Goal: Information Seeking & Learning: Learn about a topic

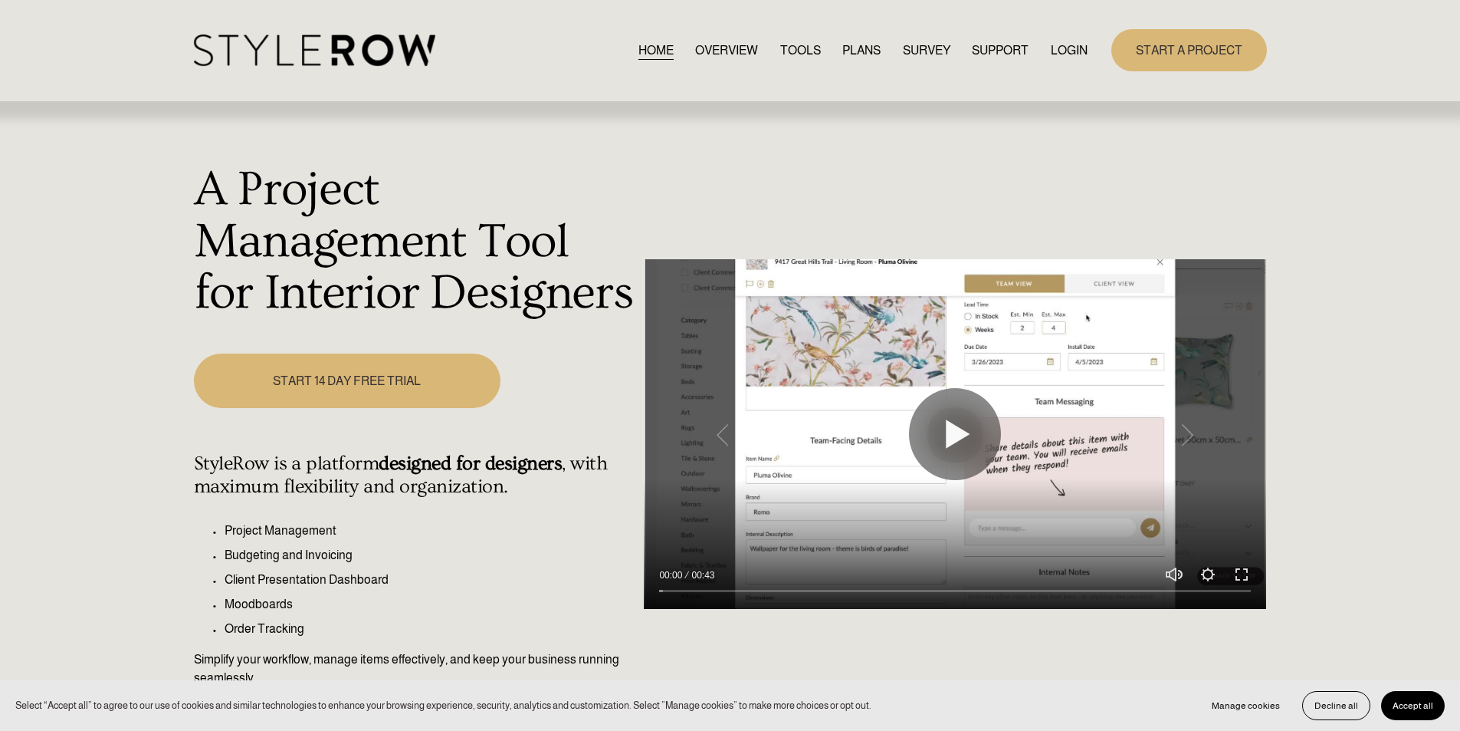
click at [1062, 42] on link "LOGIN" at bounding box center [1069, 50] width 37 height 21
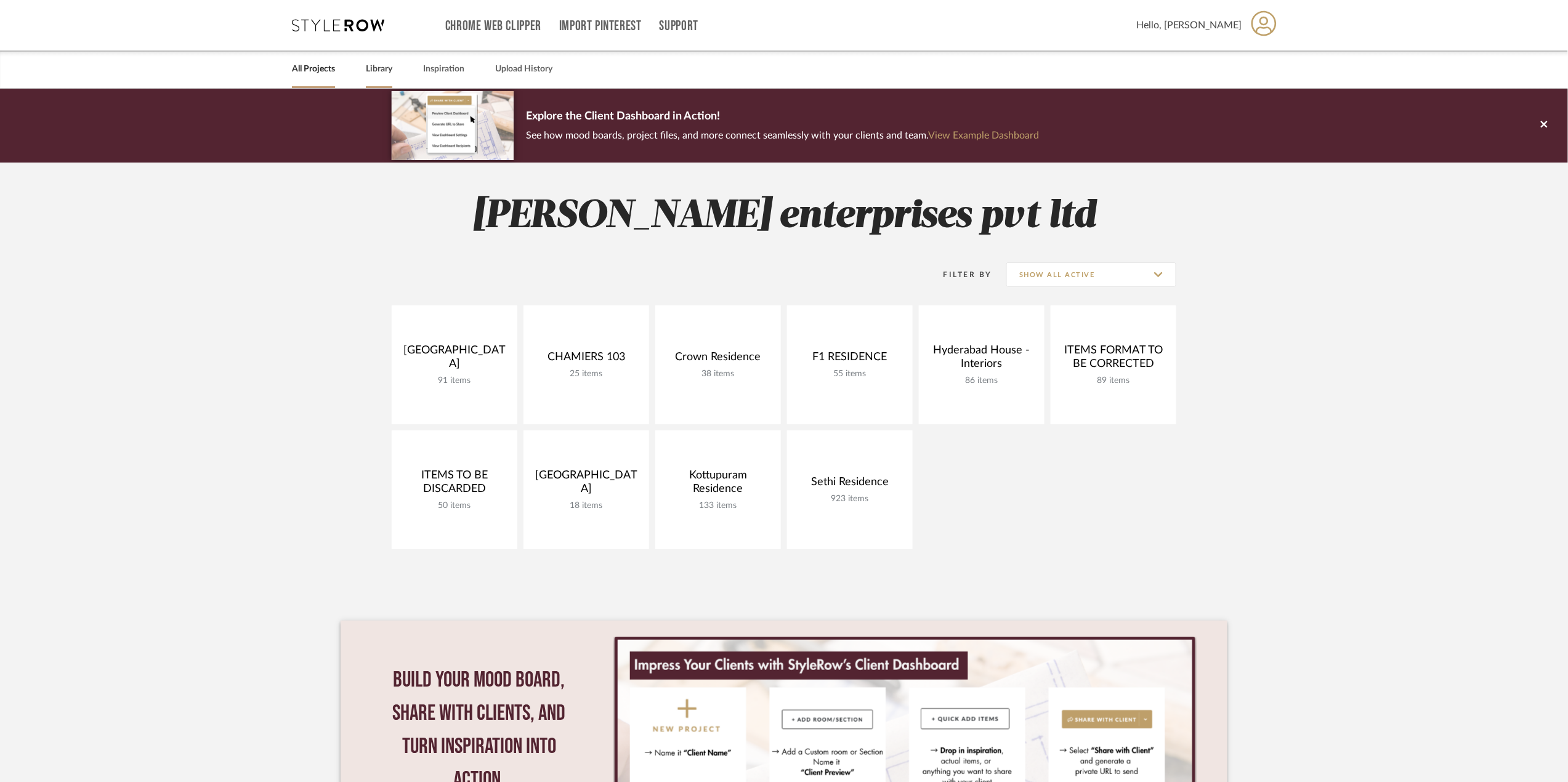
click at [390, 67] on link "Library" at bounding box center [378, 69] width 27 height 17
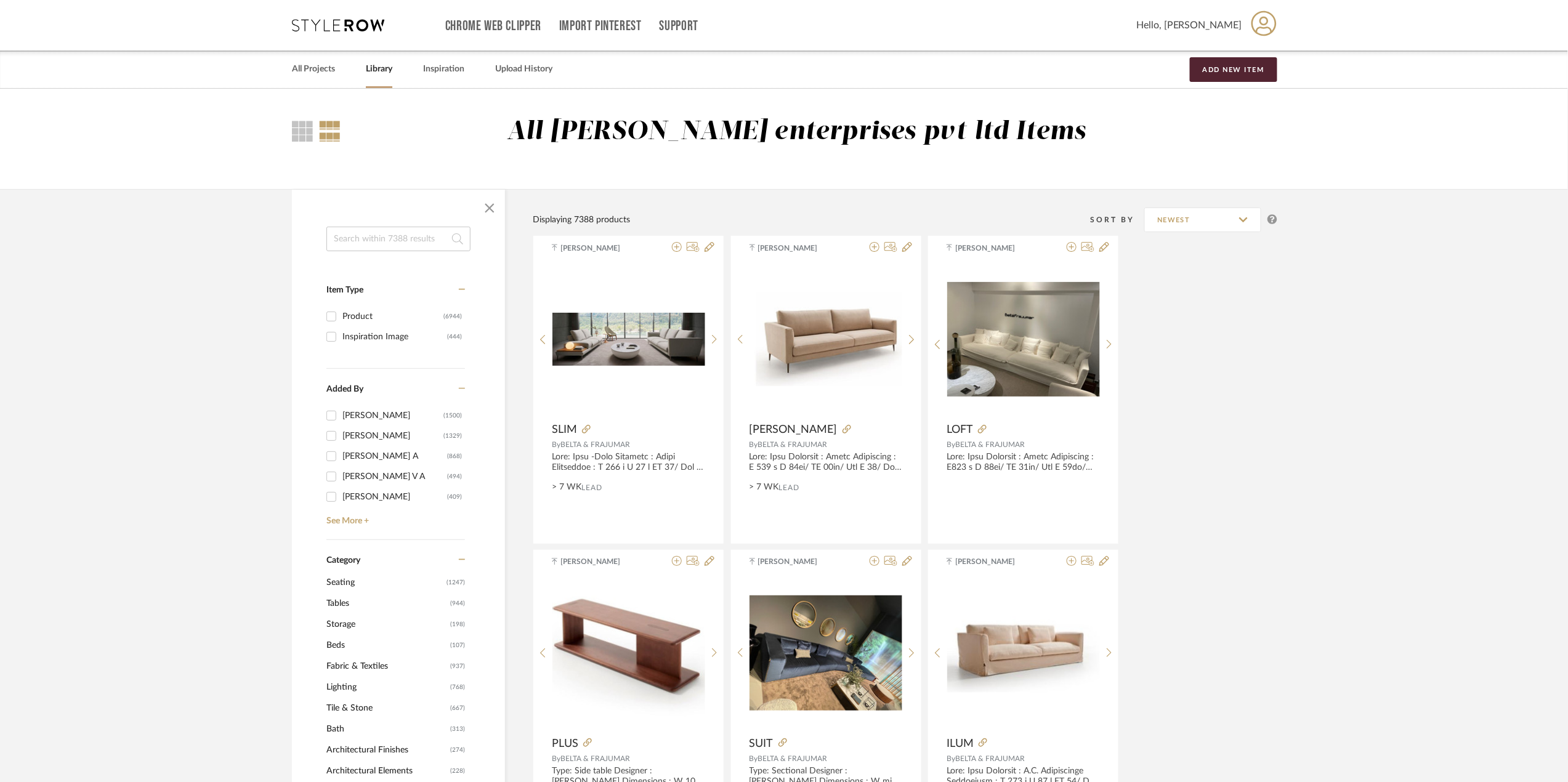
click at [426, 244] on input at bounding box center [398, 238] width 144 height 25
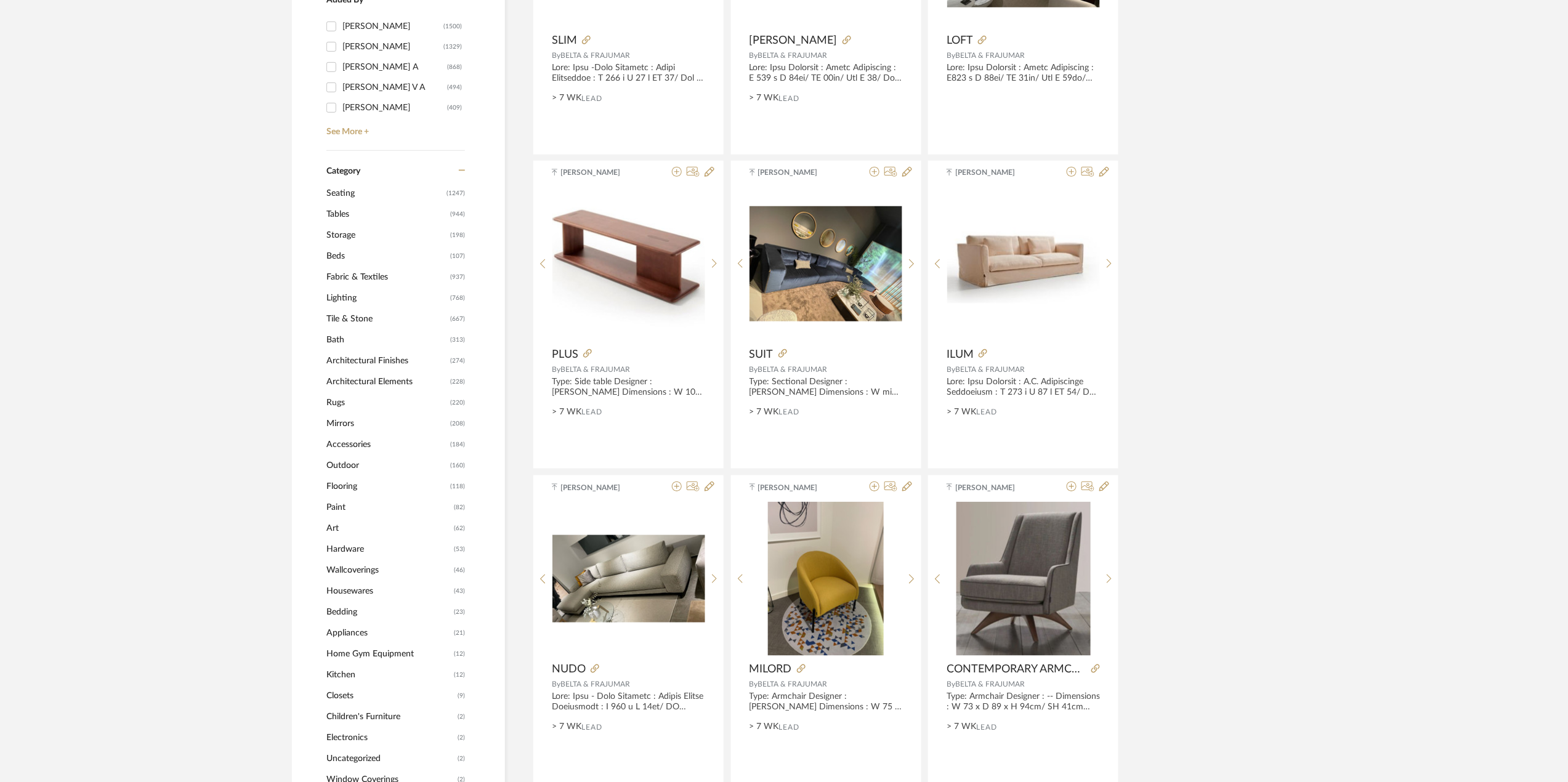
scroll to position [410, 0]
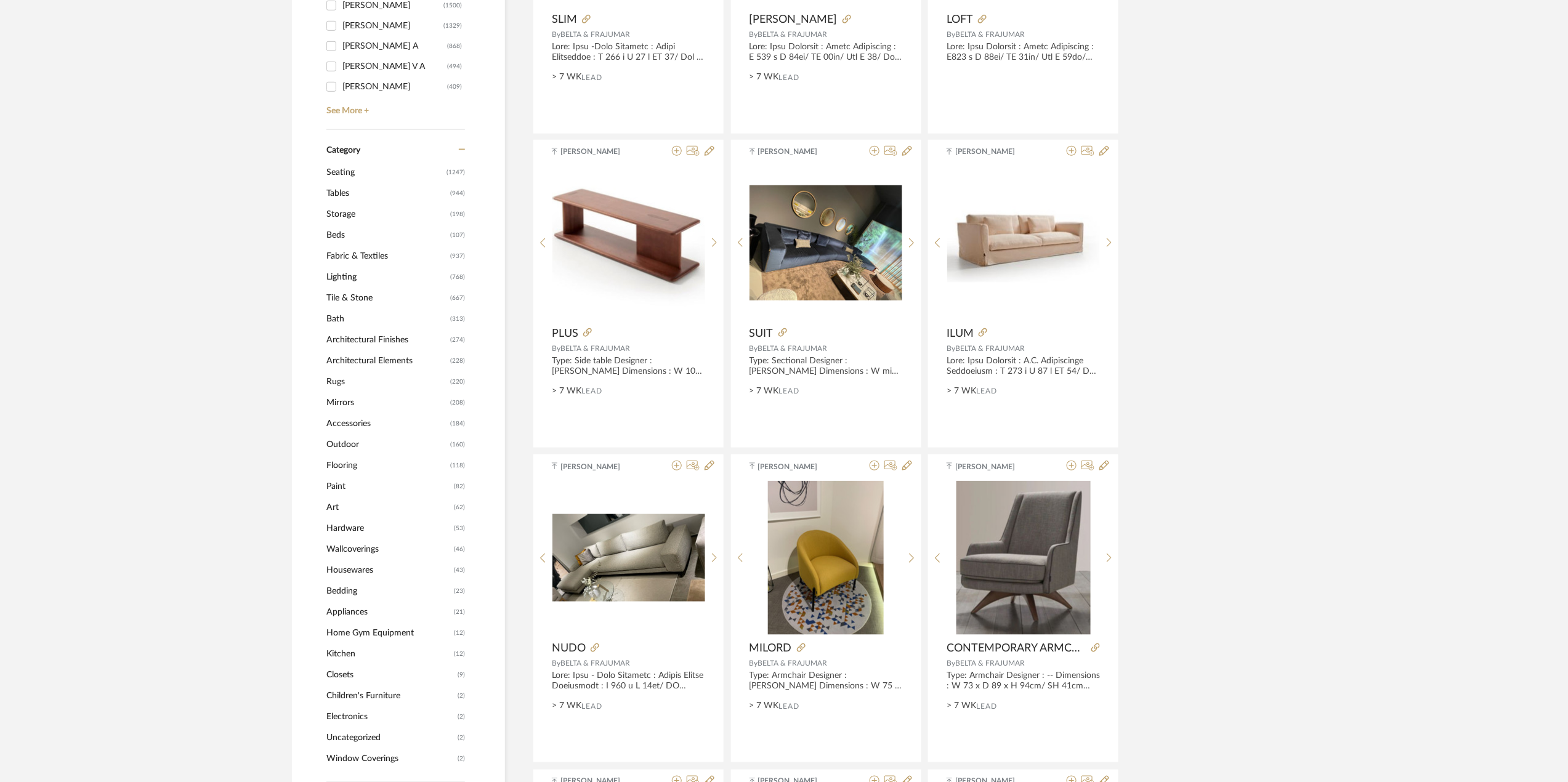
click at [382, 507] on span "Art" at bounding box center [388, 507] width 125 height 21
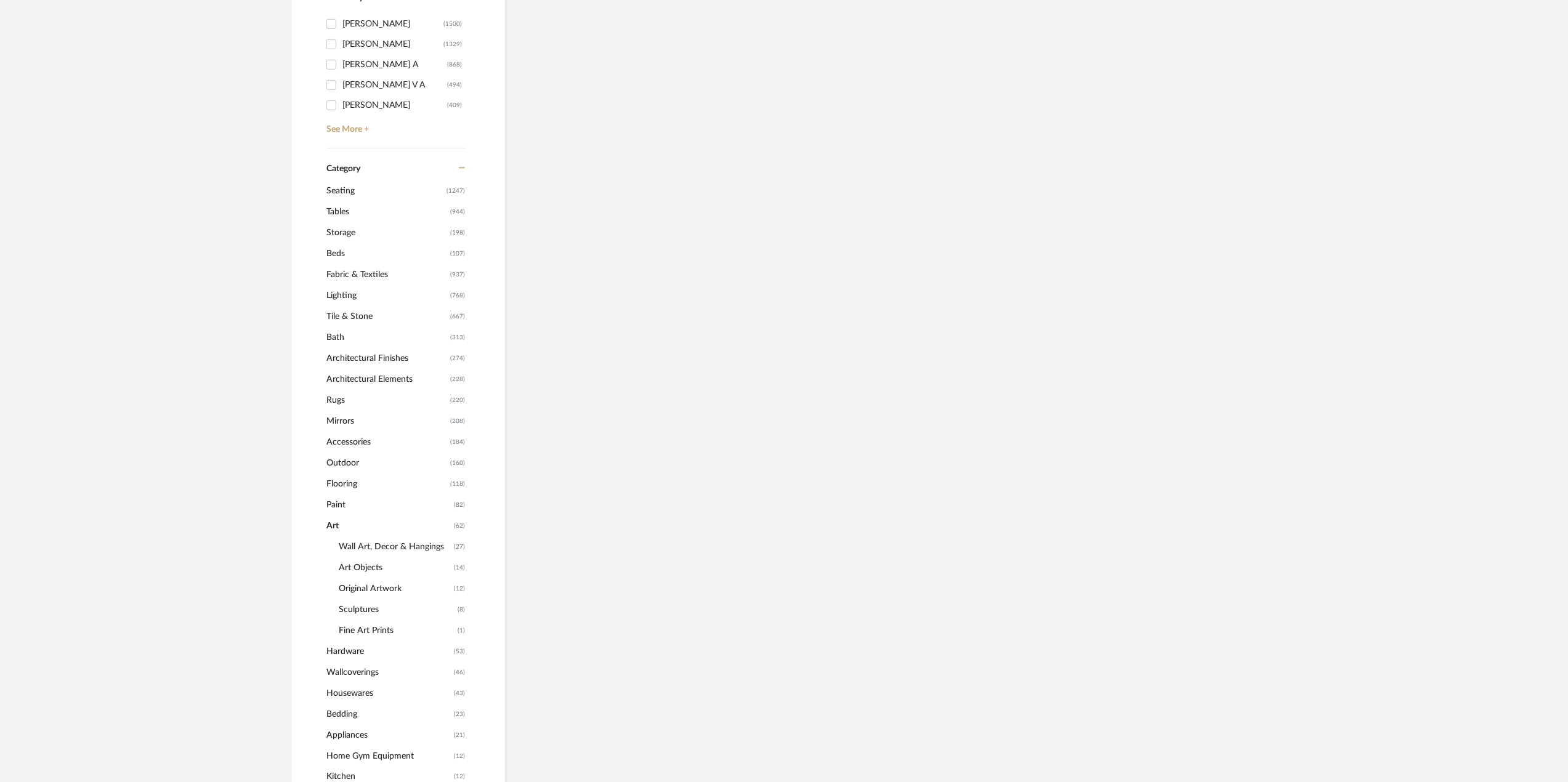
scroll to position [429, 0]
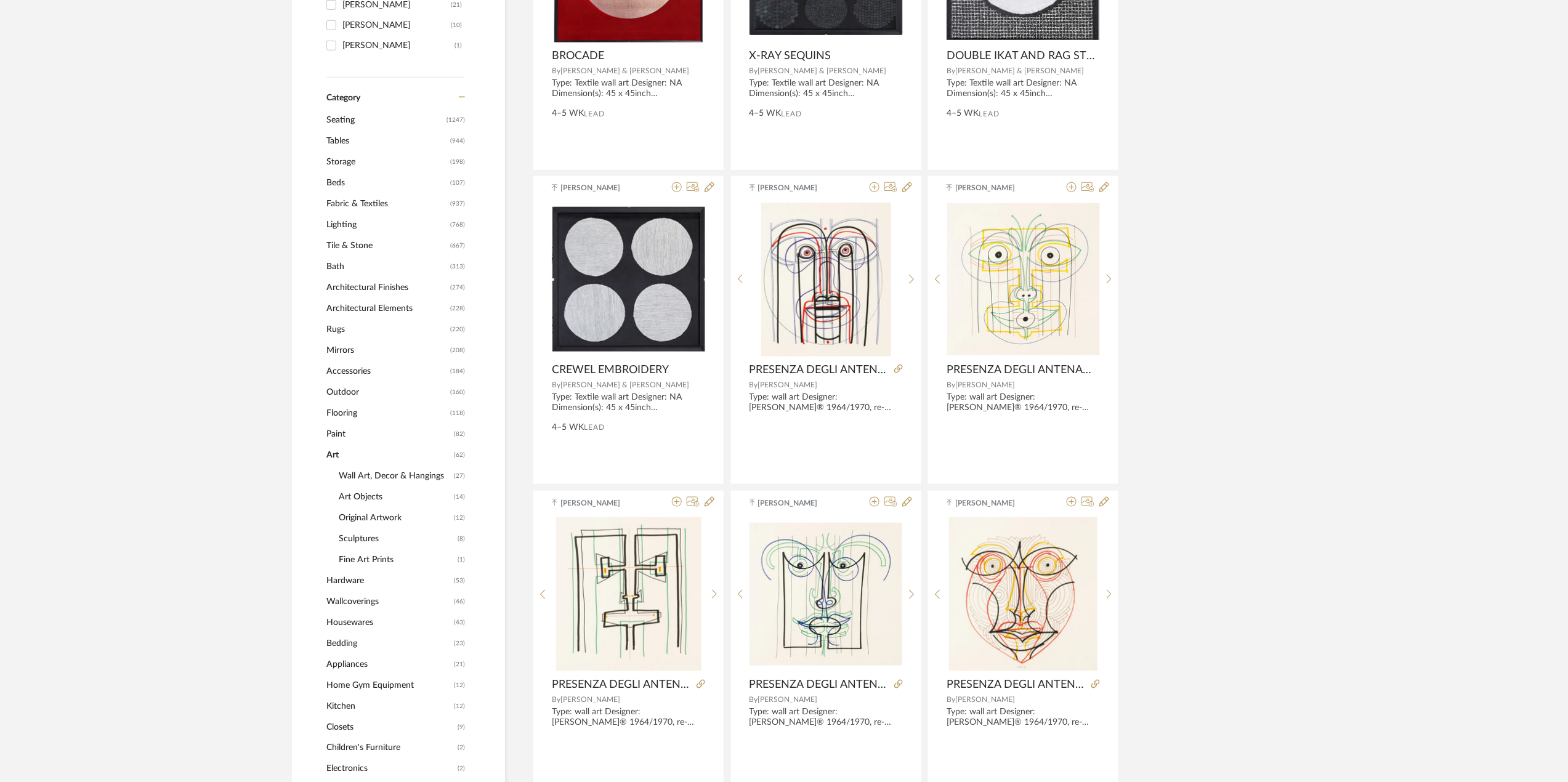
drag, startPoint x: 406, startPoint y: 475, endPoint x: 353, endPoint y: 474, distance: 53.0
click at [353, 474] on span "Wall Art, Decor & Hangings" at bounding box center [395, 476] width 112 height 21
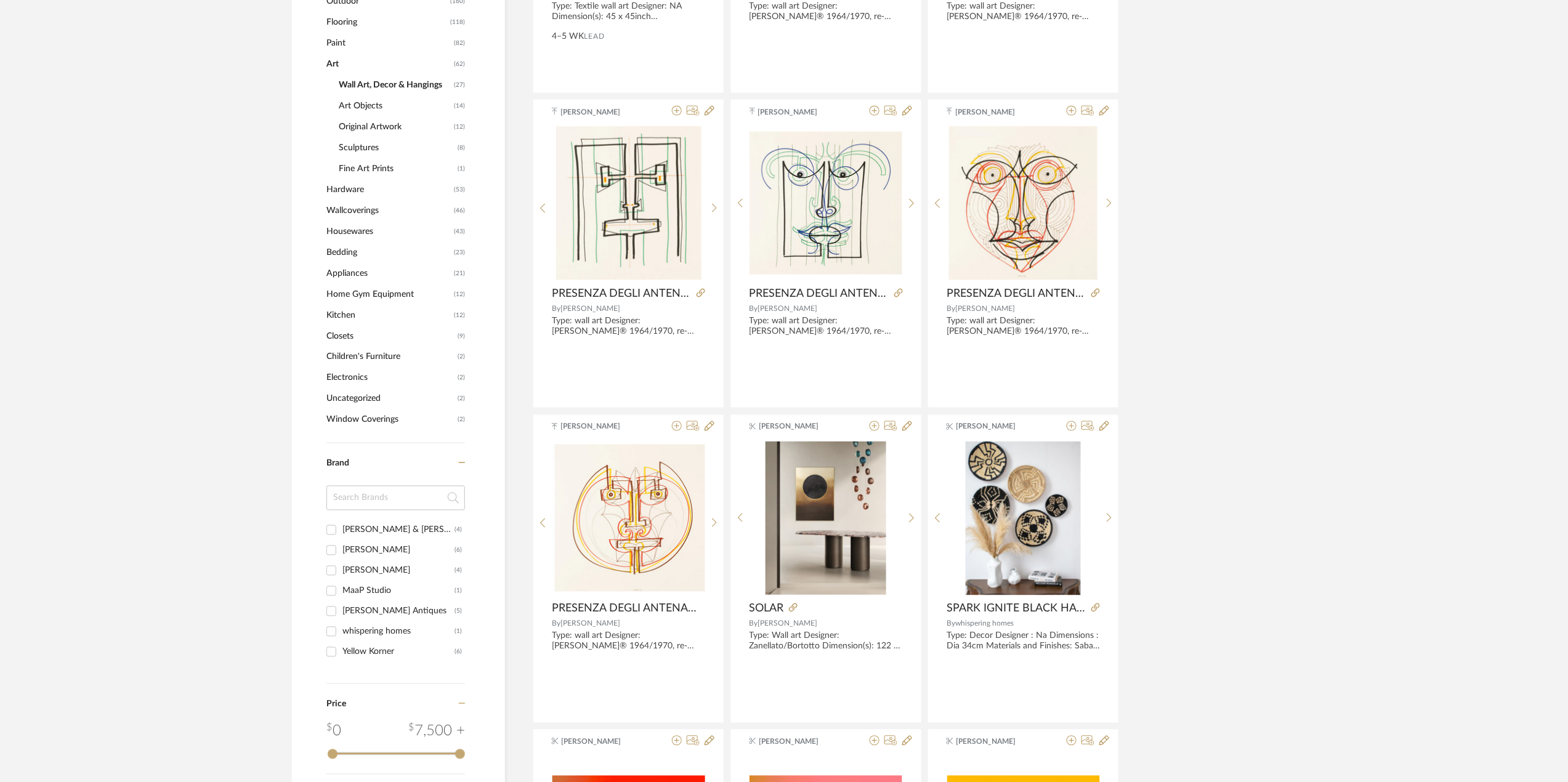
scroll to position [779, 0]
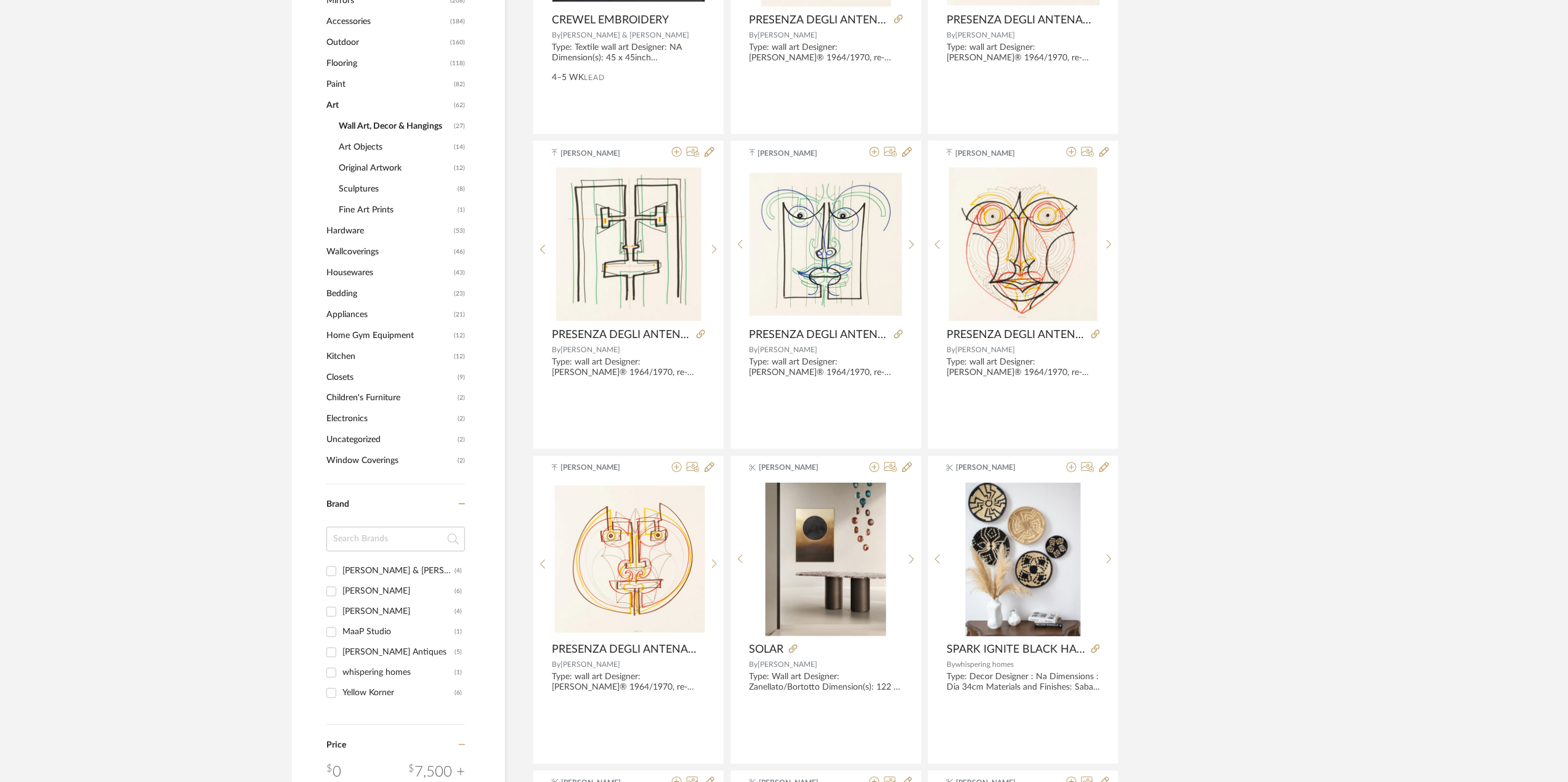
click at [363, 210] on span "Fine Art Prints" at bounding box center [397, 210] width 116 height 21
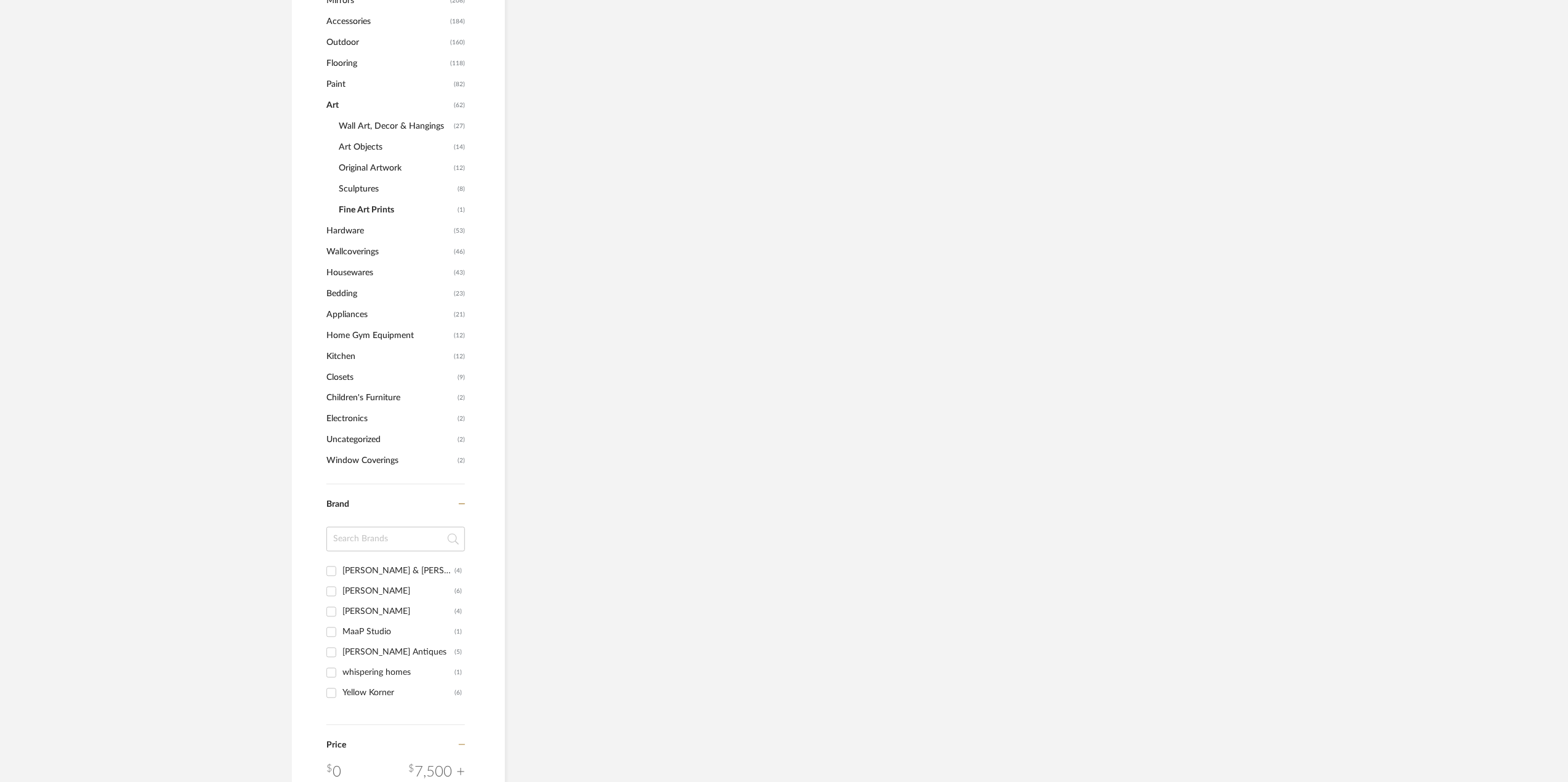
scroll to position [717, 0]
drag, startPoint x: 363, startPoint y: 205, endPoint x: 355, endPoint y: 207, distance: 8.2
click at [355, 207] on span "Fine Art Prints" at bounding box center [397, 210] width 116 height 21
click at [361, 182] on span "Sculptures" at bounding box center [397, 189] width 116 height 21
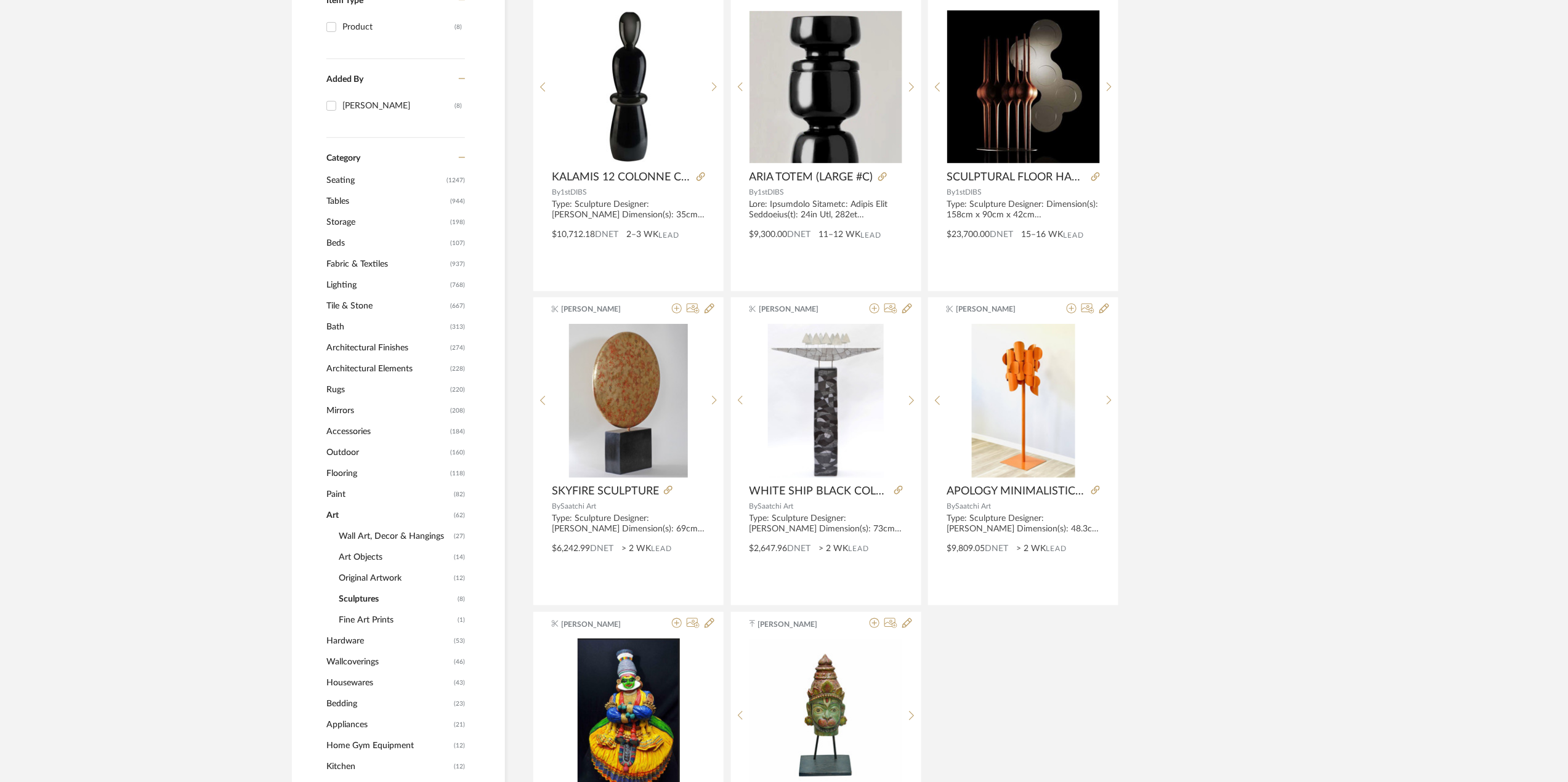
scroll to position [307, 0]
click at [392, 581] on span "Original Artwork" at bounding box center [395, 579] width 112 height 21
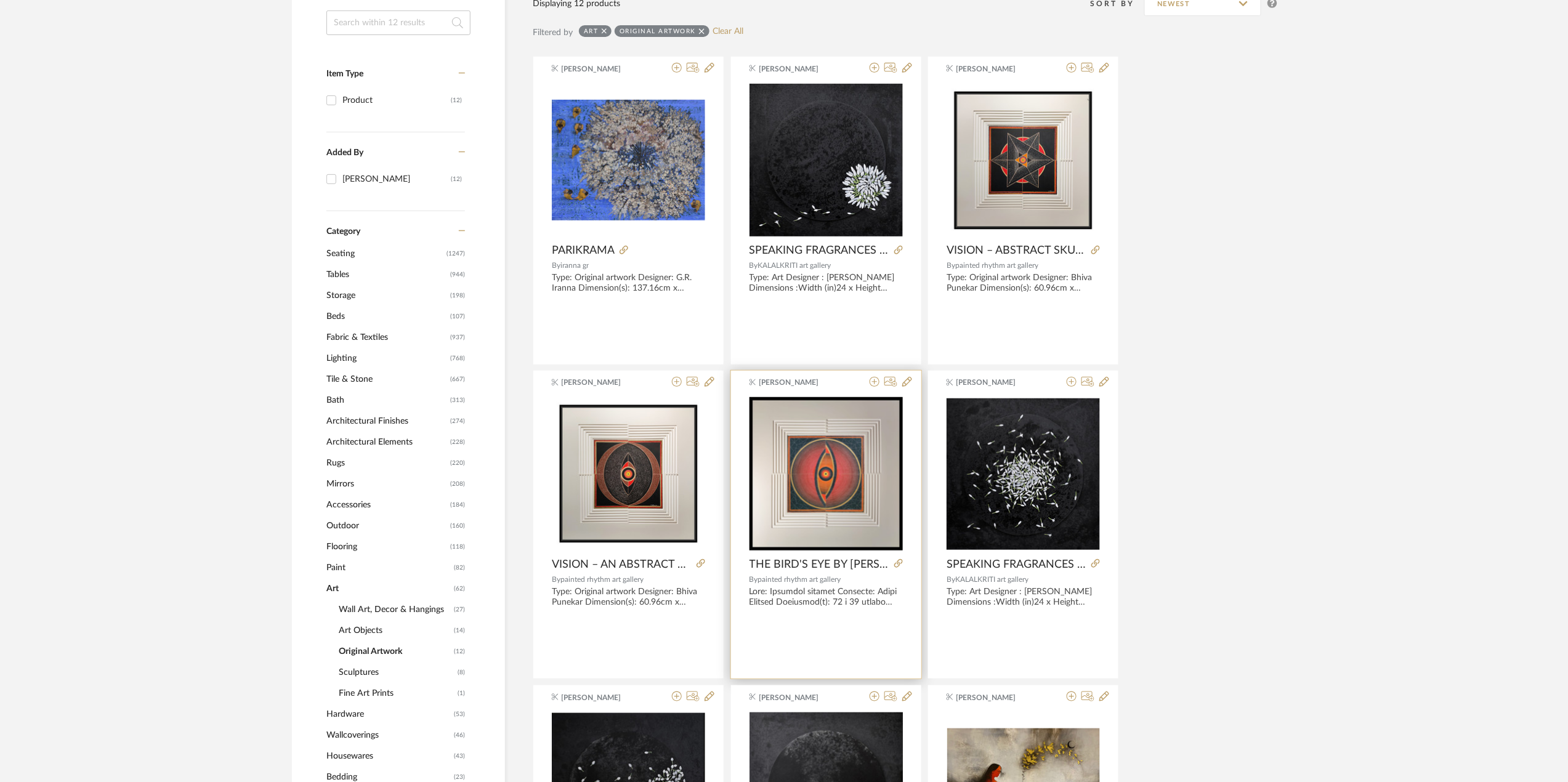
scroll to position [144, 0]
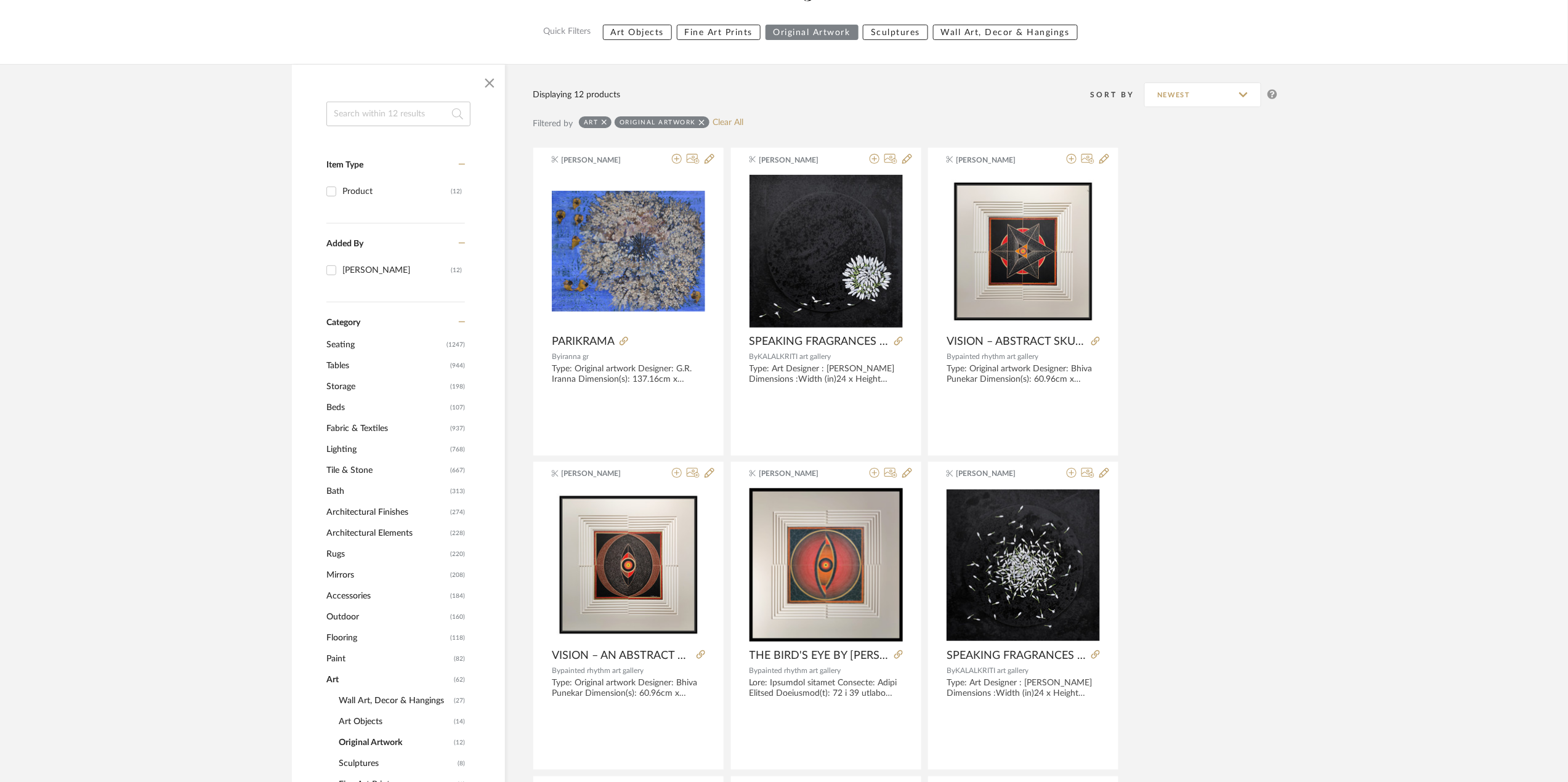
click at [407, 700] on span "Wall Art, Decor & Hangings" at bounding box center [395, 700] width 112 height 21
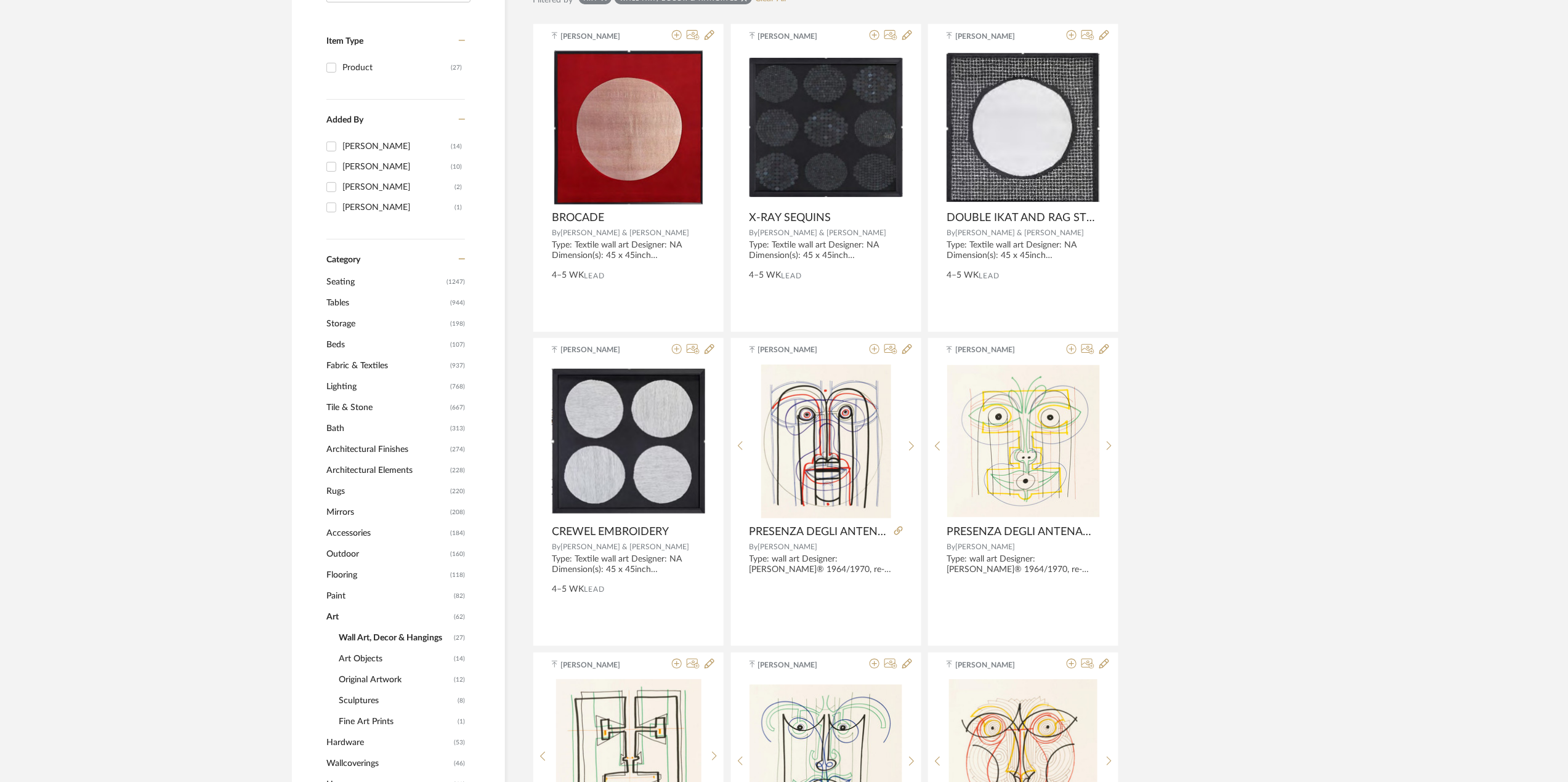
scroll to position [286, 0]
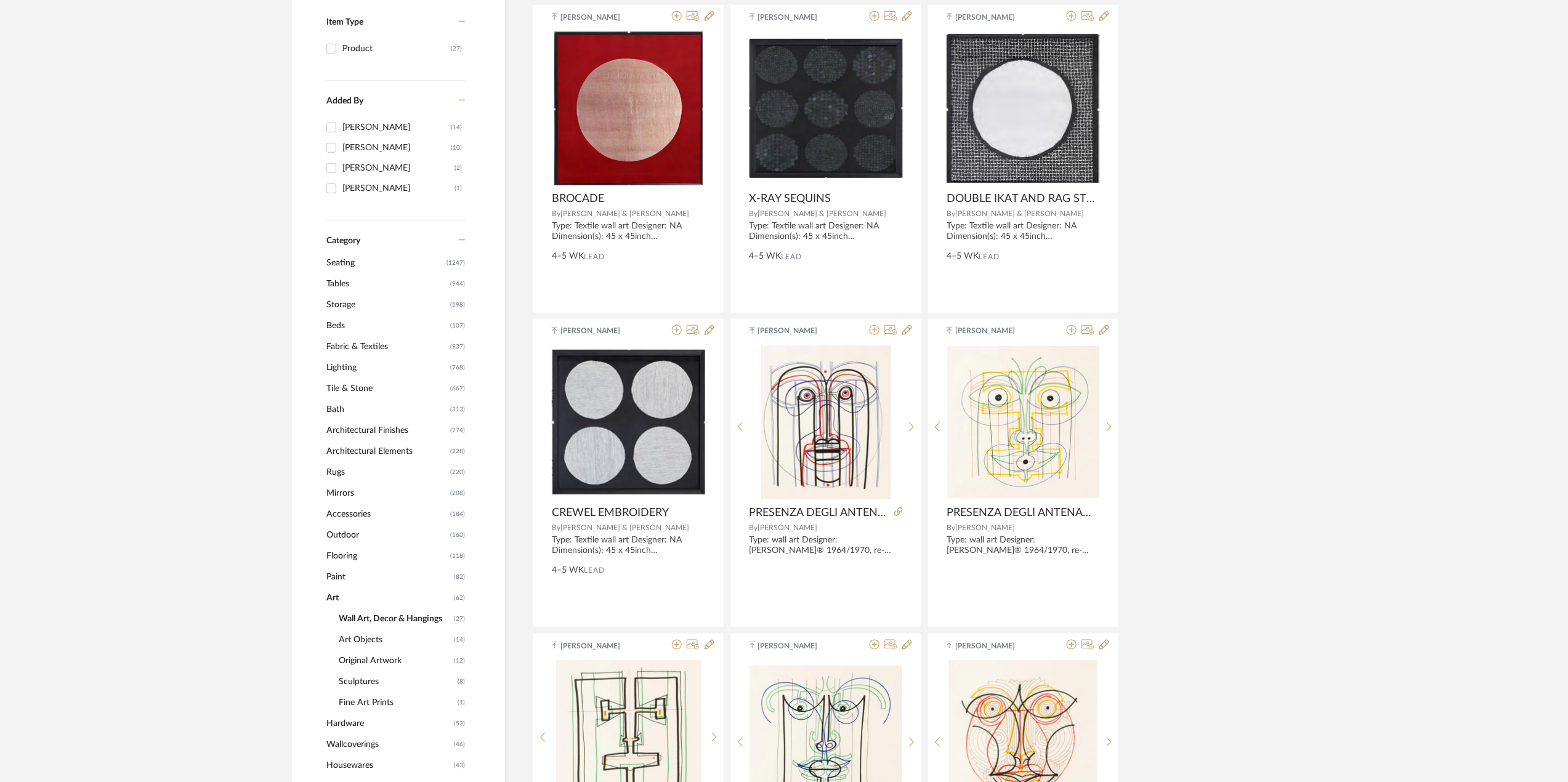
click at [410, 449] on span "Architectural Elements" at bounding box center [386, 451] width 120 height 21
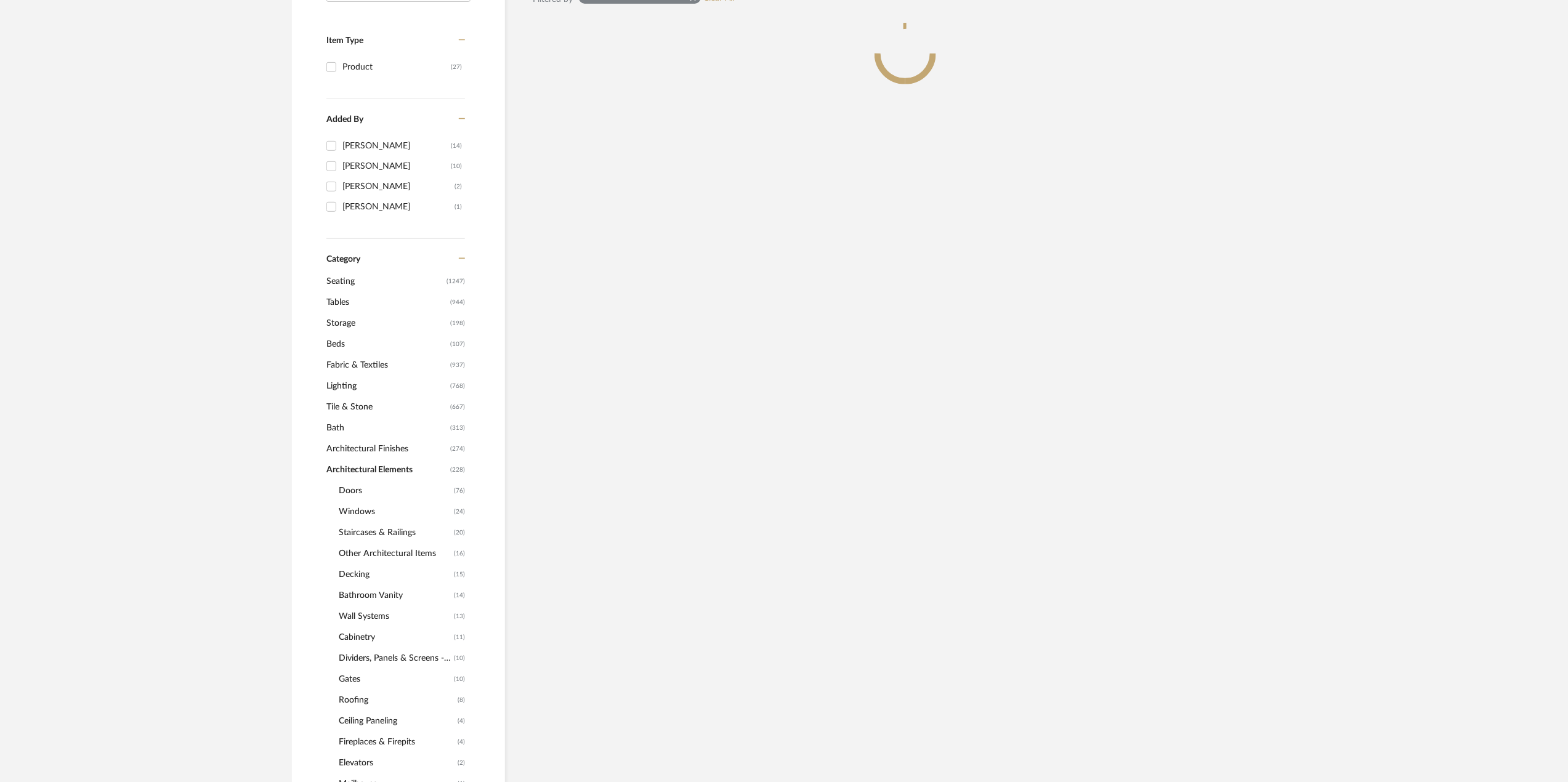
scroll to position [305, 0]
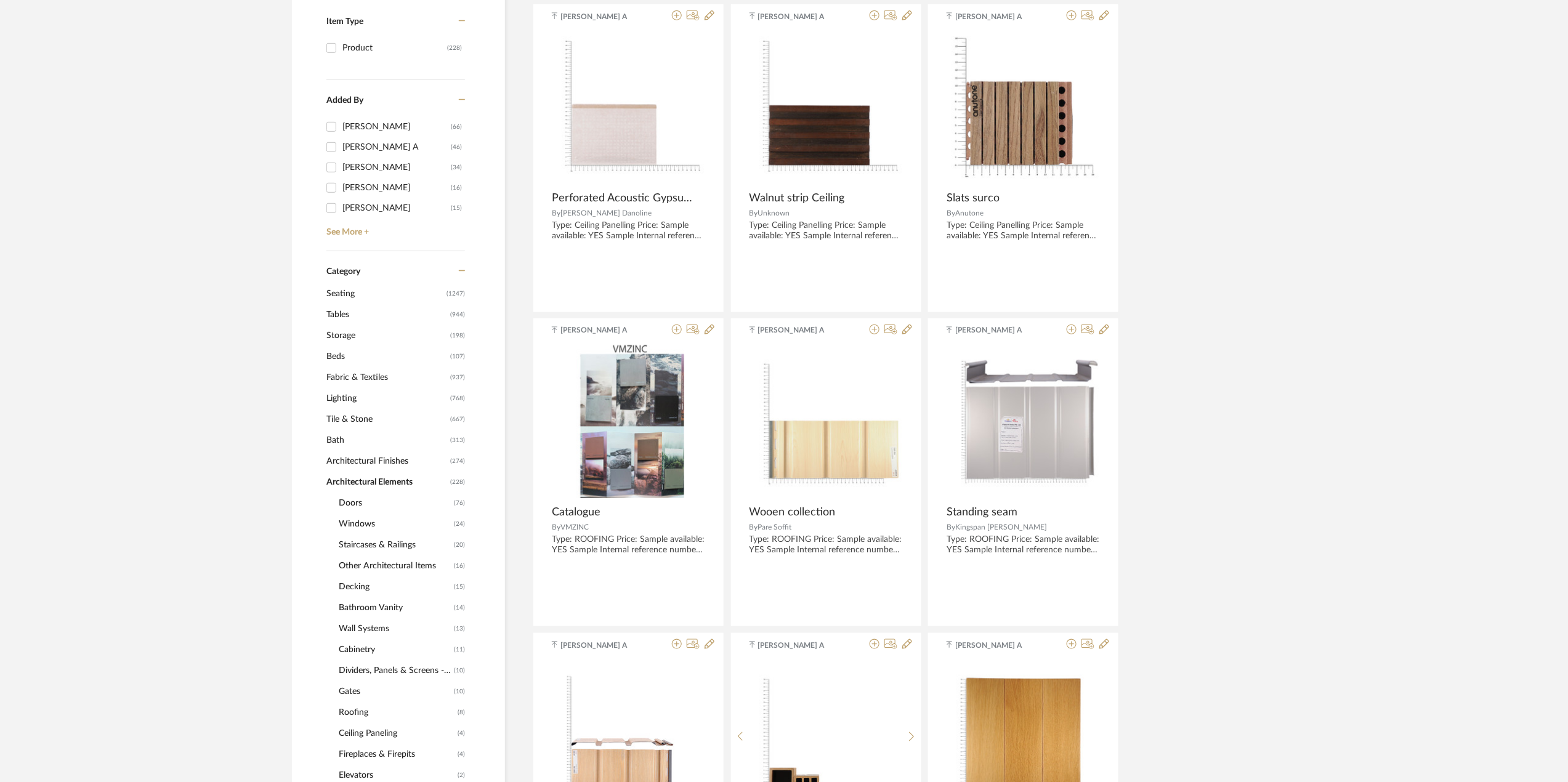
click at [407, 485] on span "Architectural Elements" at bounding box center [386, 482] width 120 height 21
drag, startPoint x: 402, startPoint y: 487, endPoint x: 379, endPoint y: 463, distance: 33.2
click at [379, 463] on span "Architectural Finishes" at bounding box center [386, 461] width 120 height 21
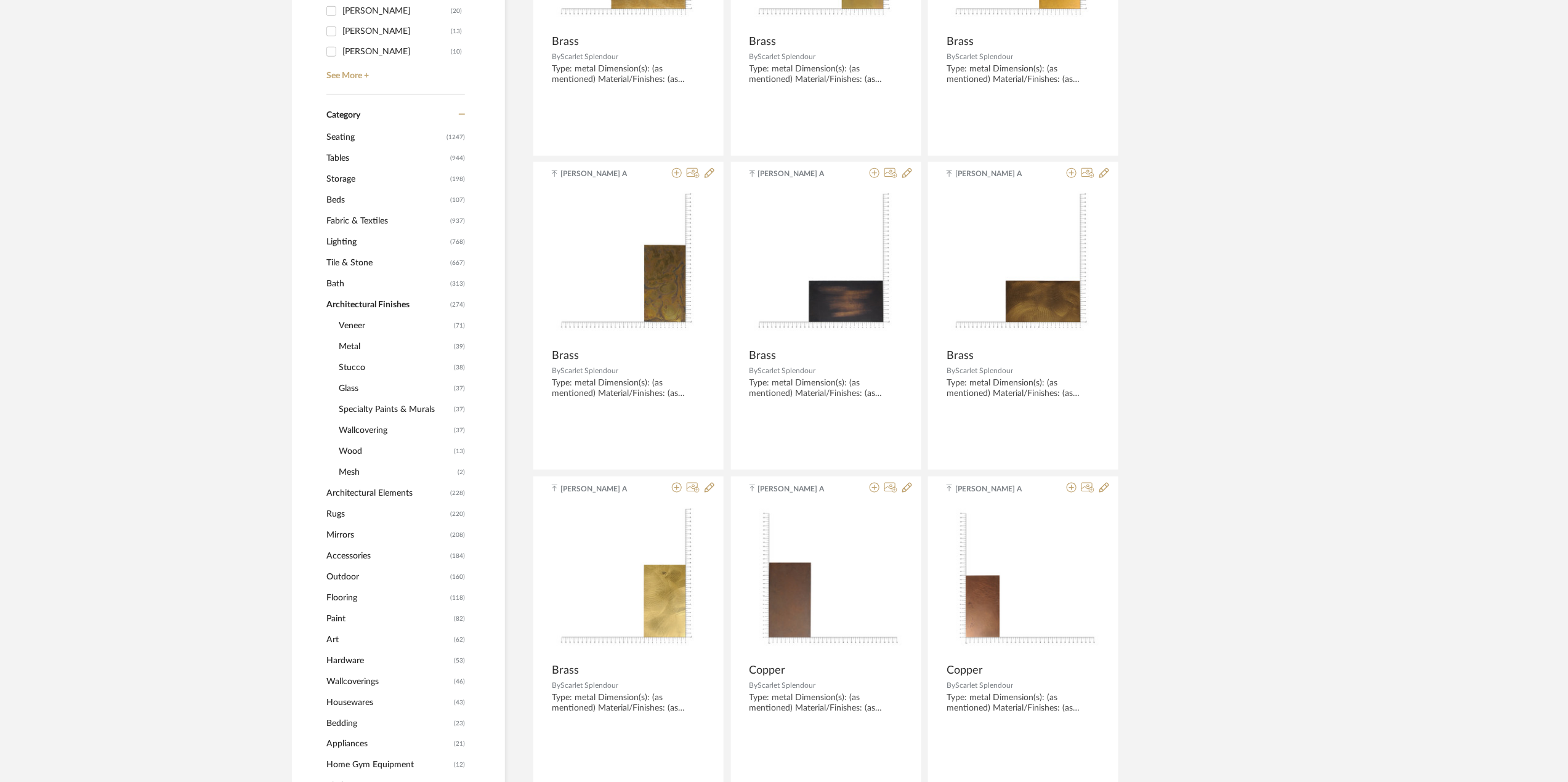
scroll to position [532, 0]
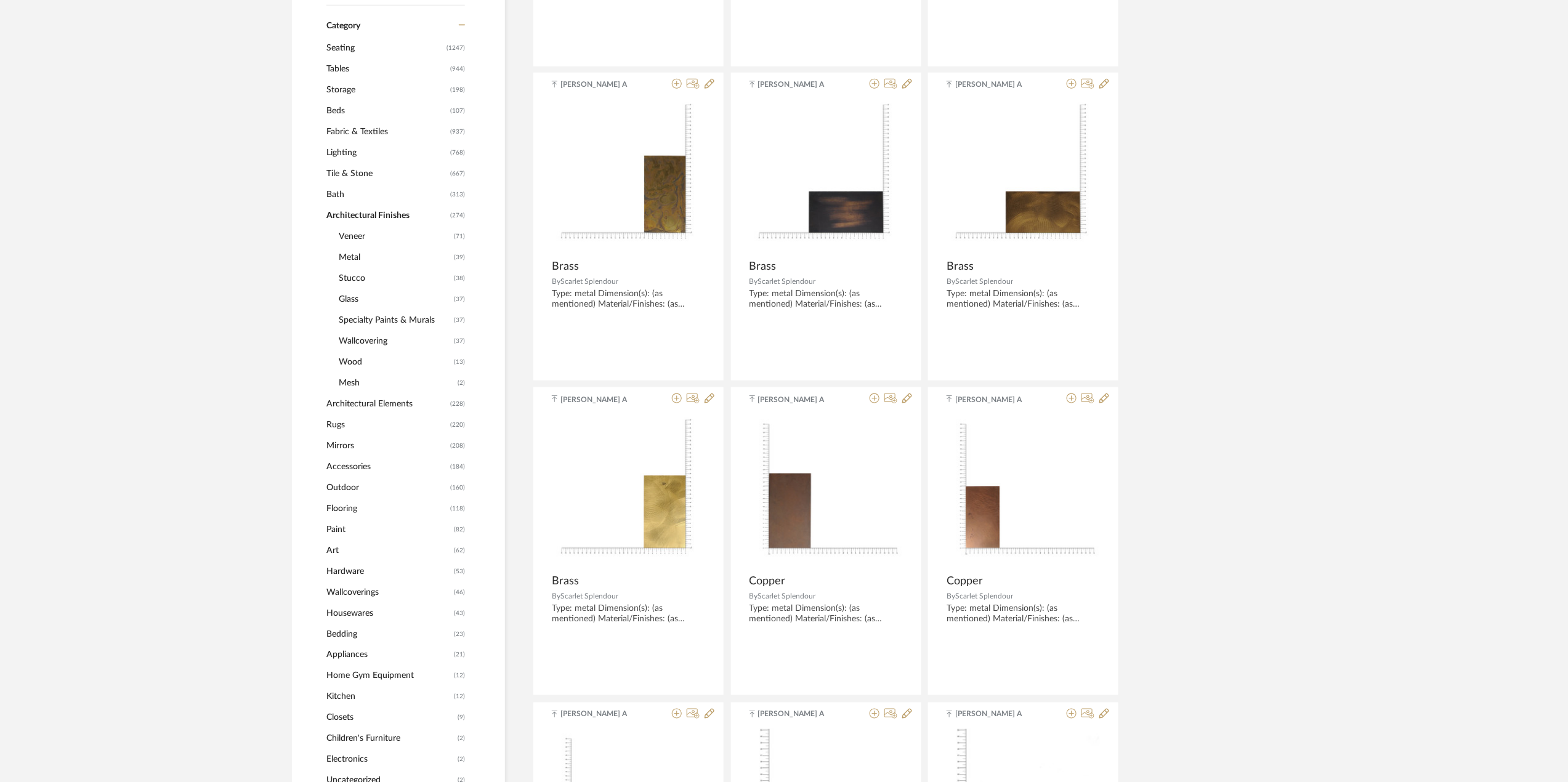
click at [353, 552] on span "Art" at bounding box center [388, 550] width 125 height 21
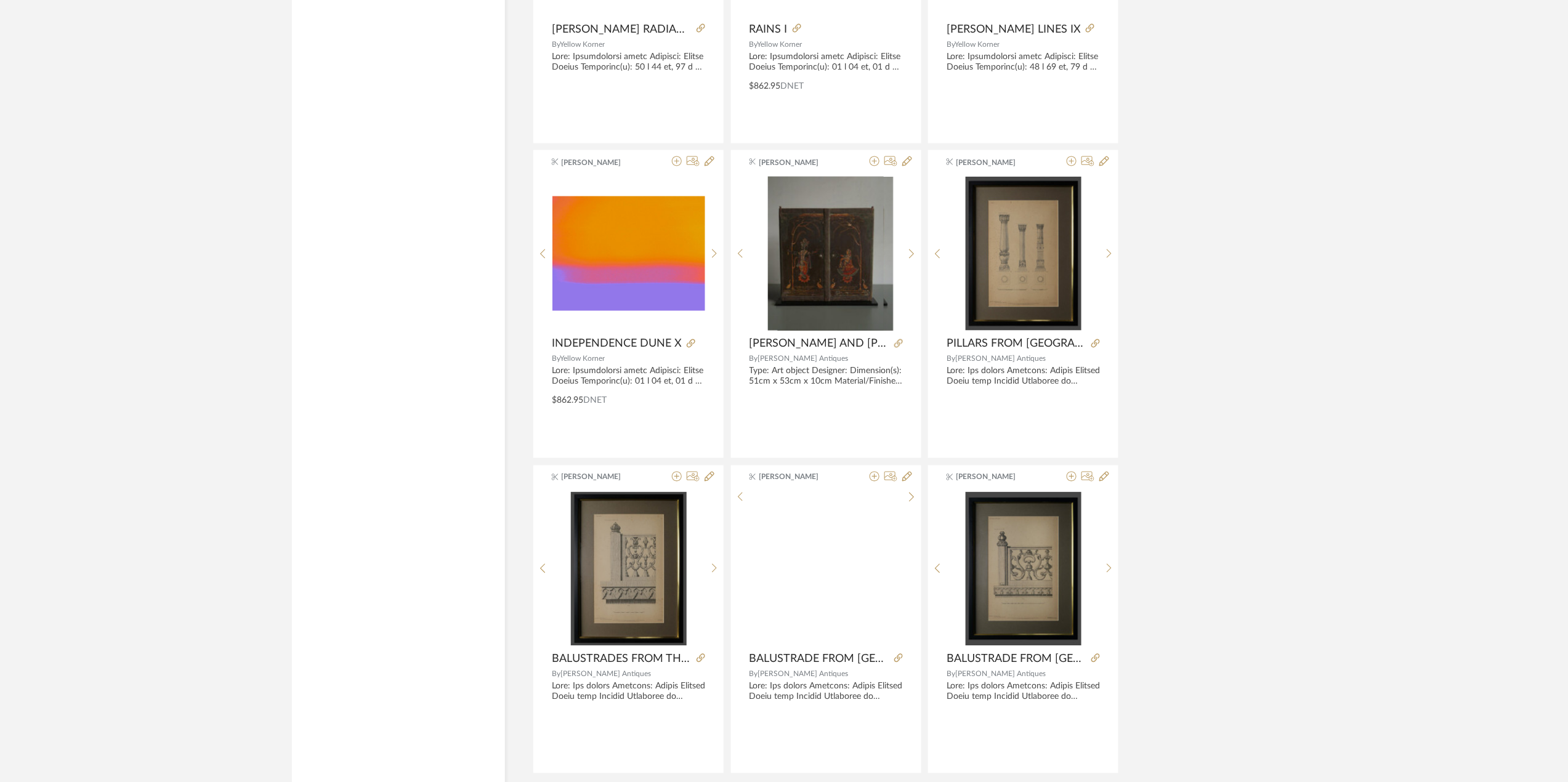
scroll to position [3415, 0]
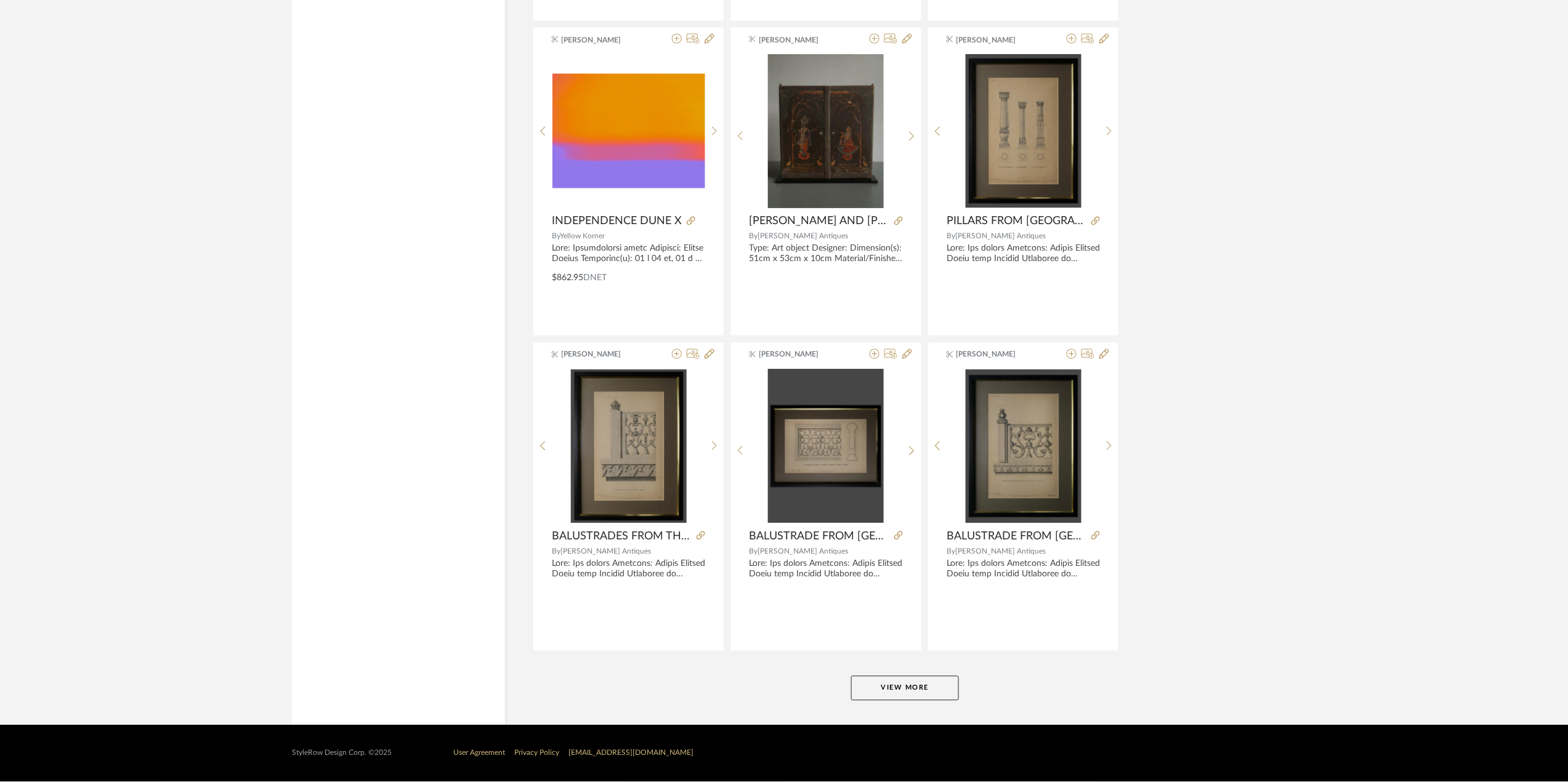
drag, startPoint x: 905, startPoint y: 697, endPoint x: 880, endPoint y: 698, distance: 25.0
click at [880, 698] on button "View More" at bounding box center [904, 688] width 108 height 25
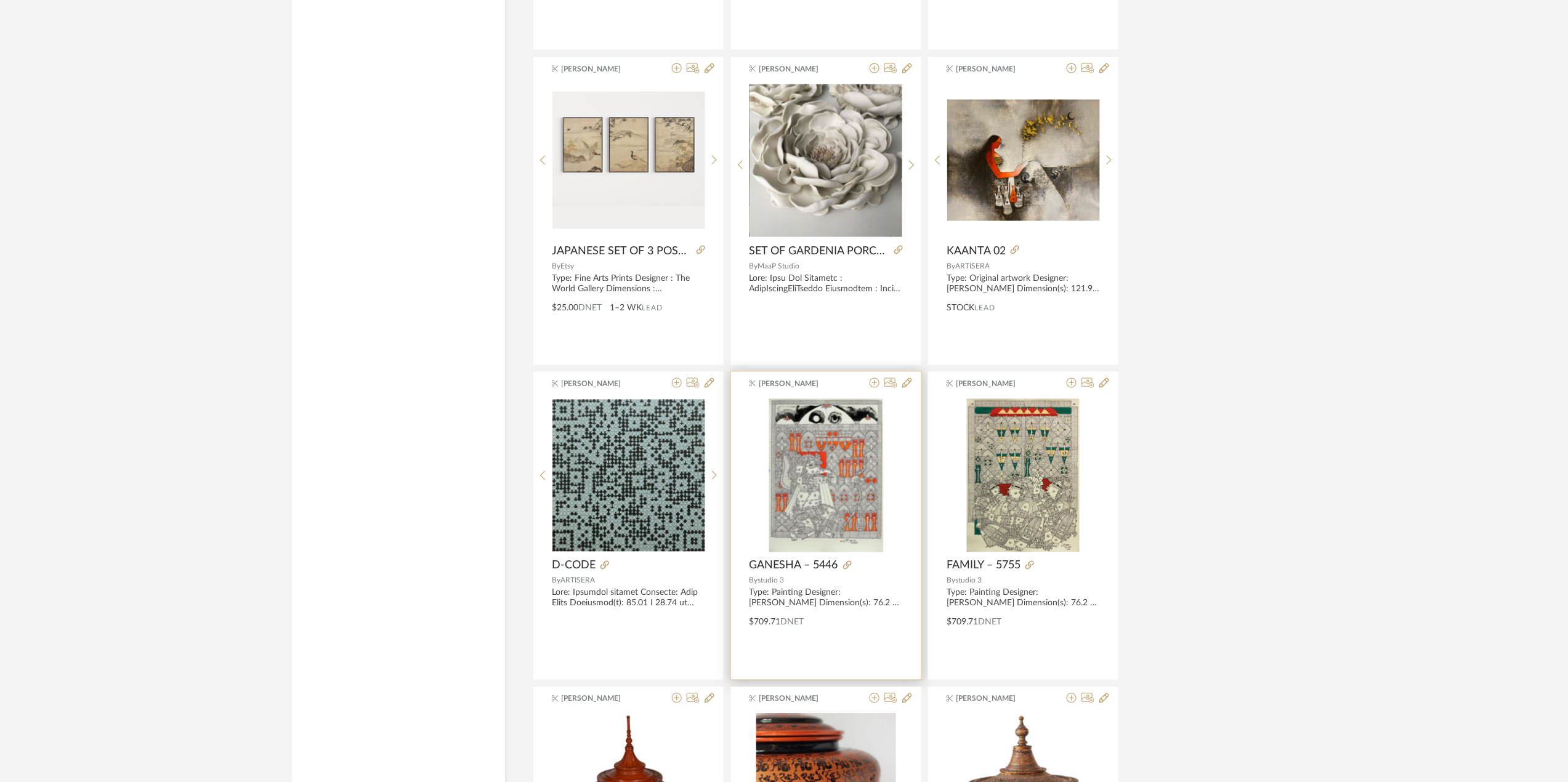
scroll to position [5545, 0]
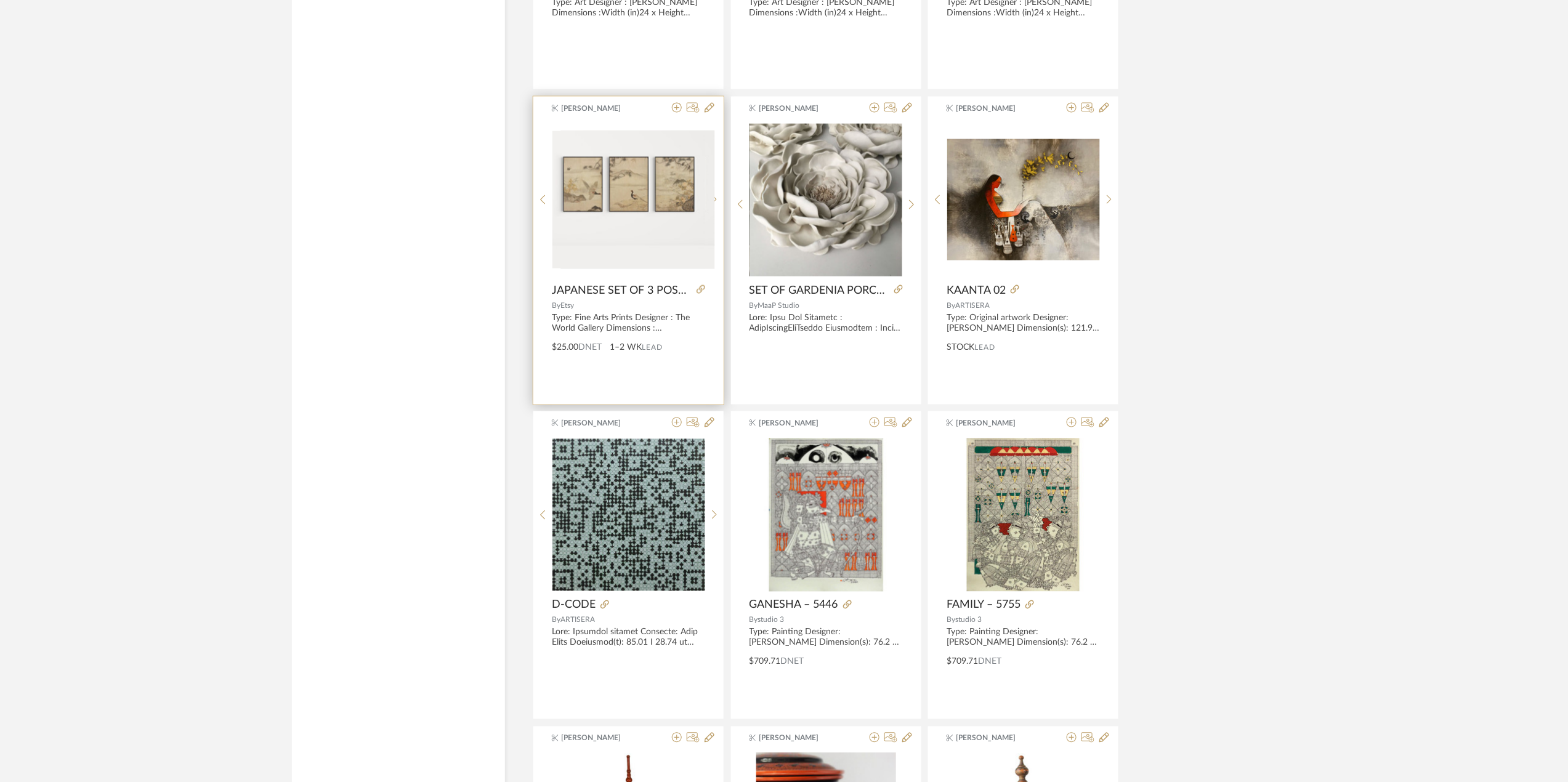
click at [621, 252] on div at bounding box center [629, 200] width 153 height 154
click at [629, 291] on span "JAPANESE SET OF 3 POSTERS" at bounding box center [622, 290] width 140 height 14
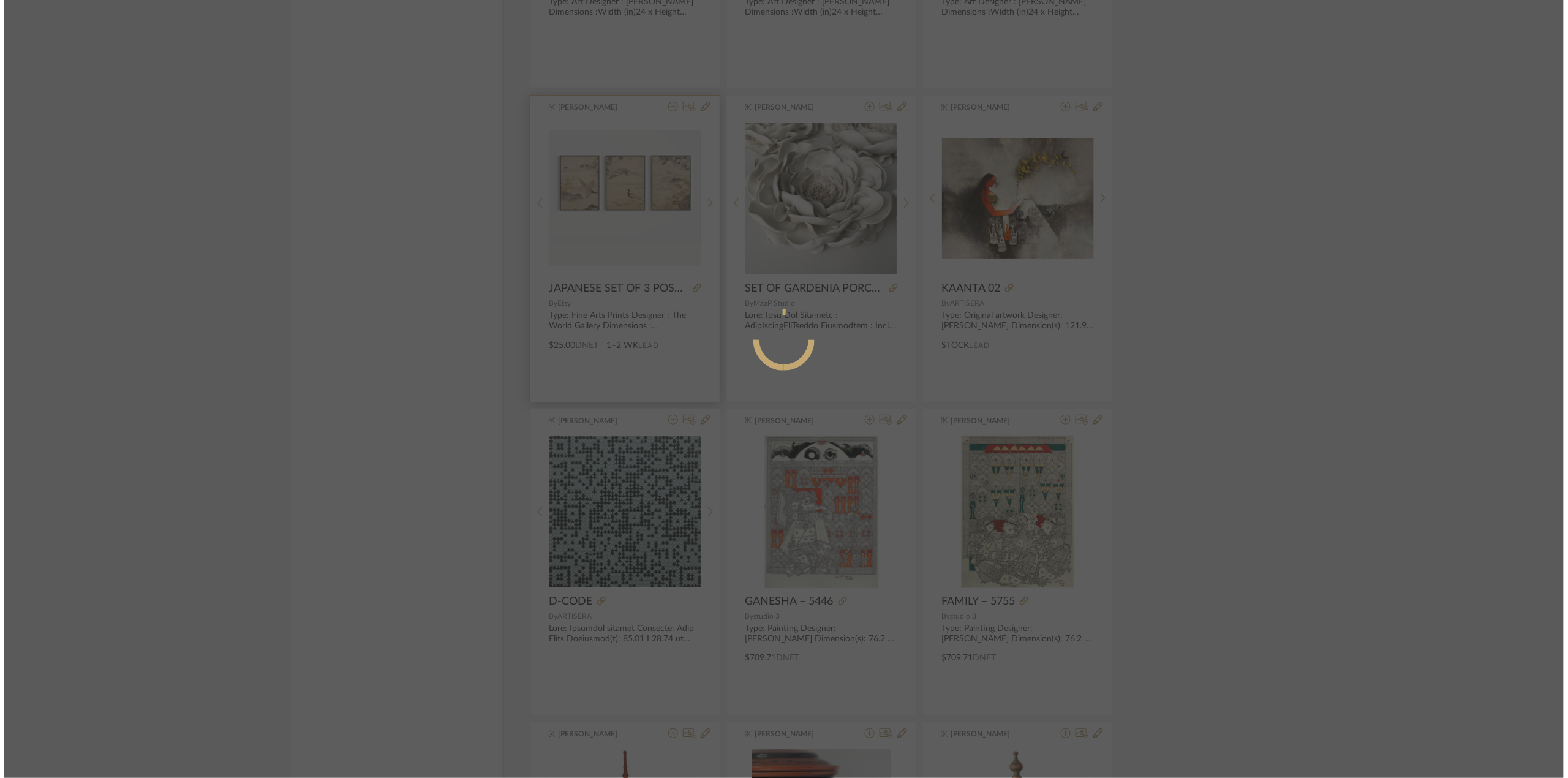
scroll to position [0, 0]
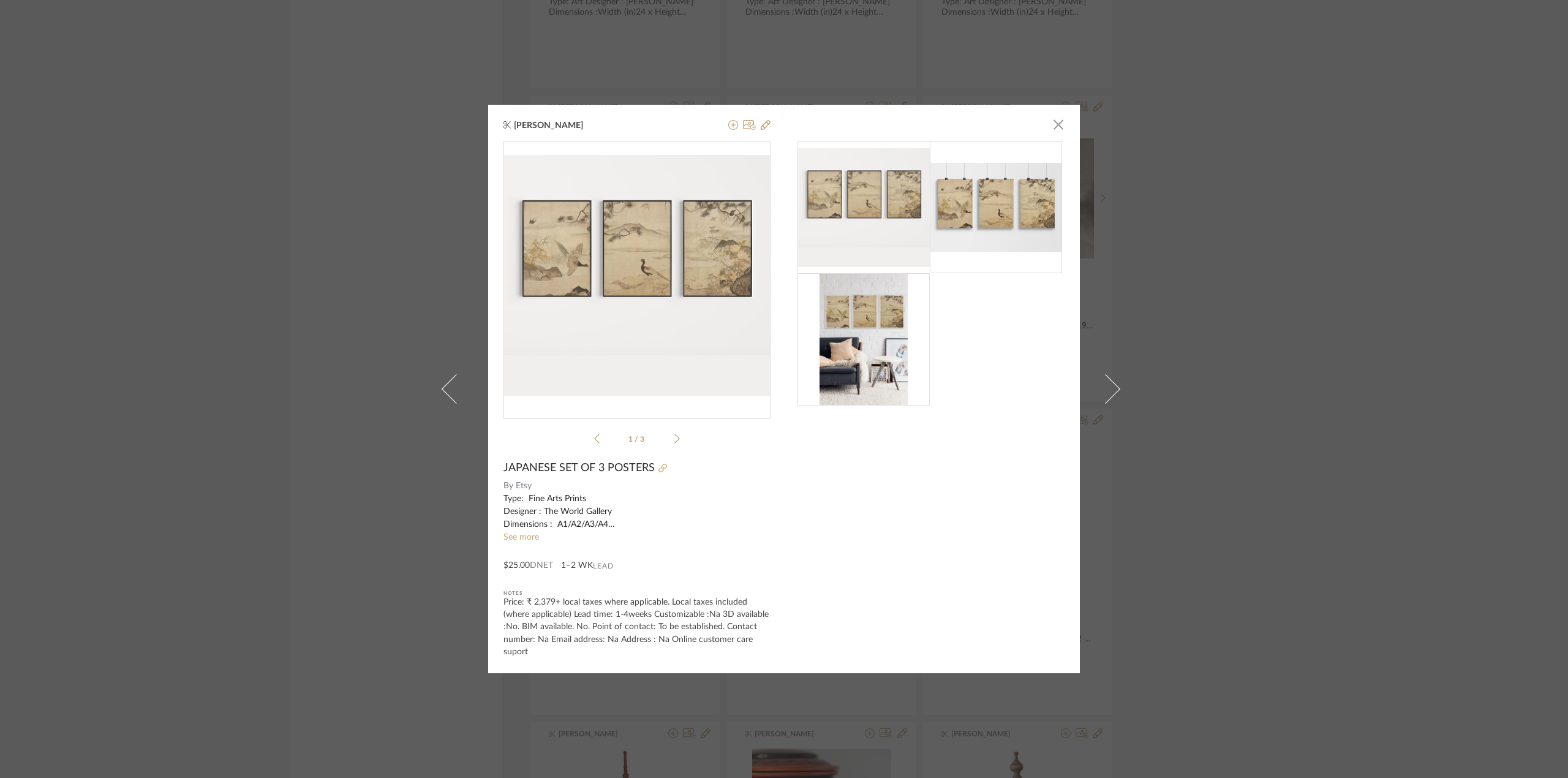
click at [659, 469] on icon at bounding box center [663, 467] width 9 height 9
click at [1053, 126] on span "button" at bounding box center [1058, 124] width 25 height 25
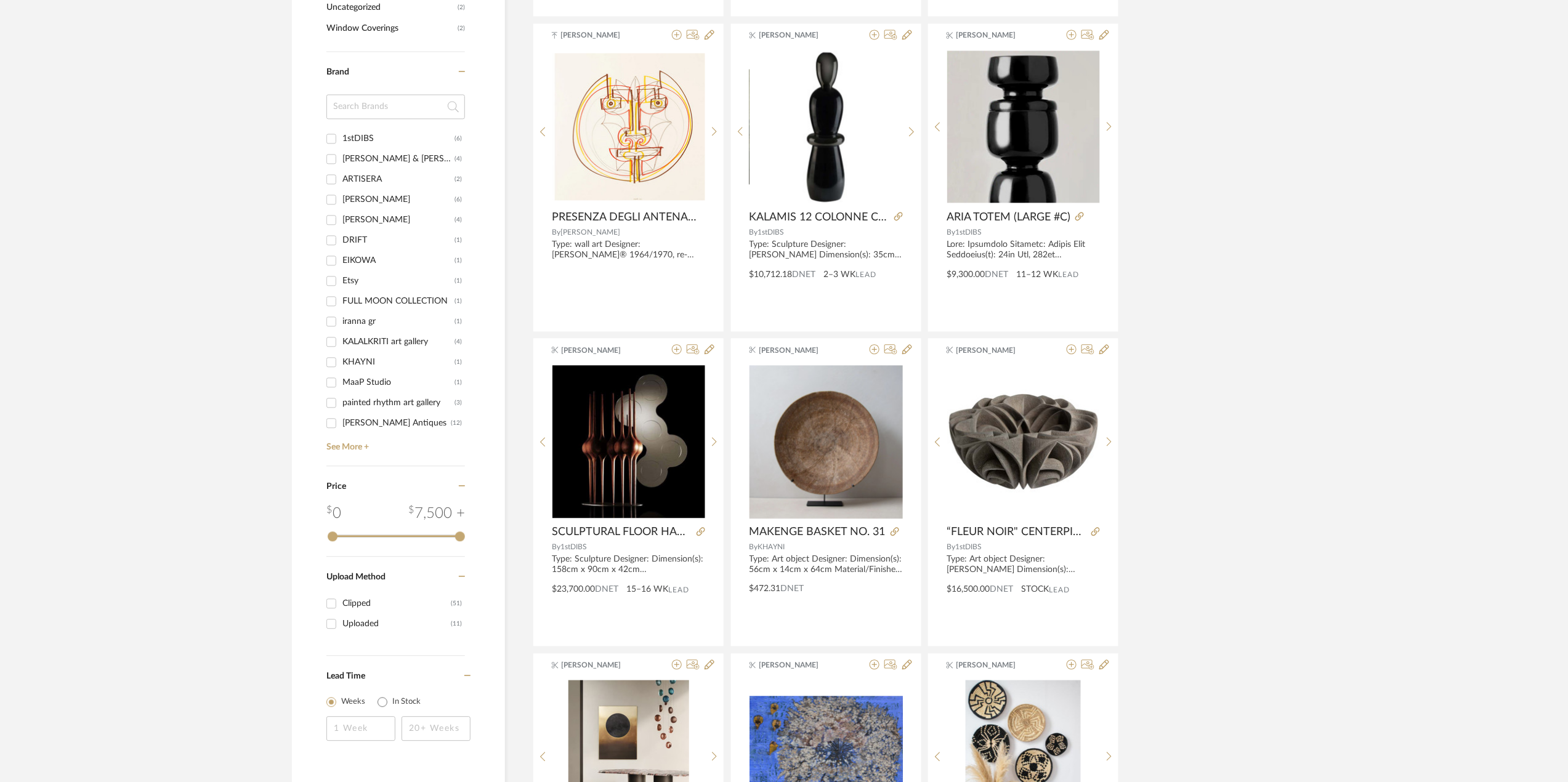
scroll to position [1278, 0]
